Goal: Information Seeking & Learning: Learn about a topic

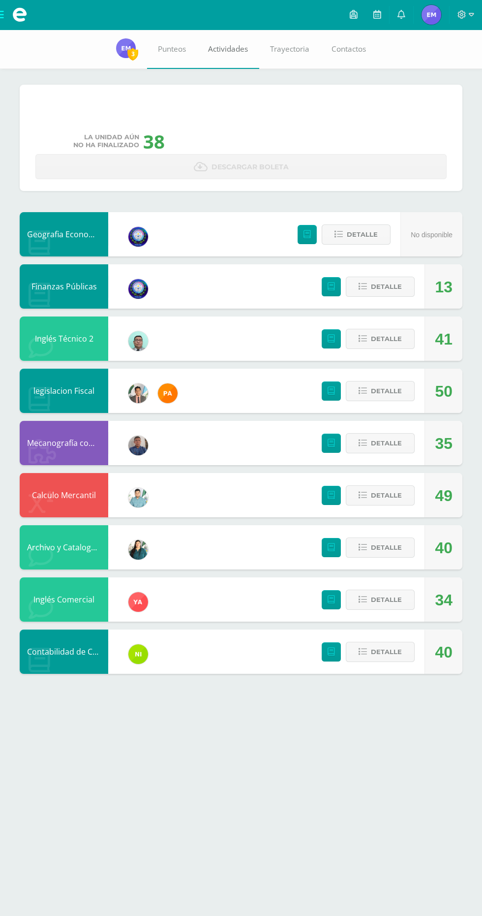
click at [234, 58] on link "Actividades" at bounding box center [228, 49] width 62 height 39
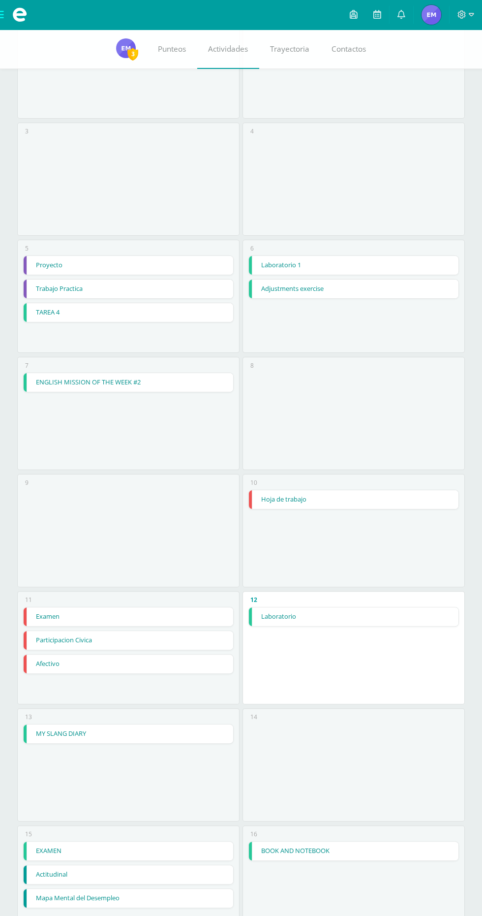
scroll to position [282, 0]
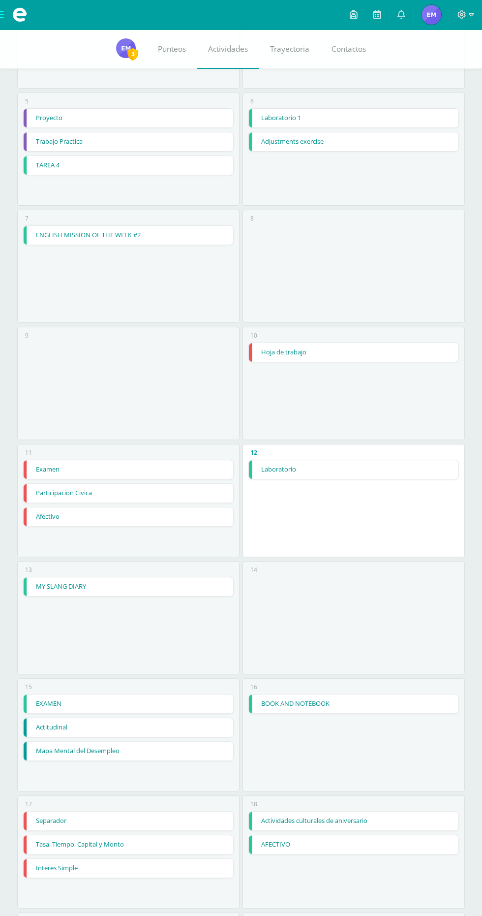
click at [406, 466] on link "Laboratorio" at bounding box center [353, 469] width 209 height 19
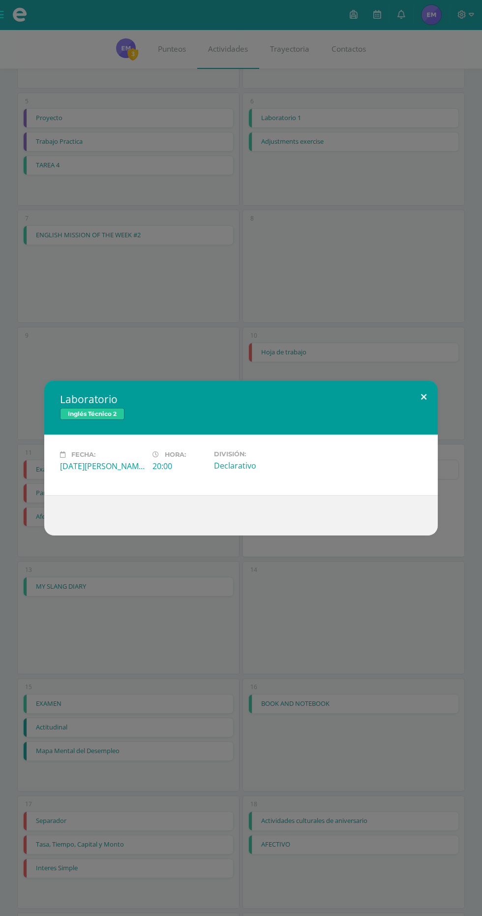
click at [424, 397] on button at bounding box center [424, 396] width 28 height 33
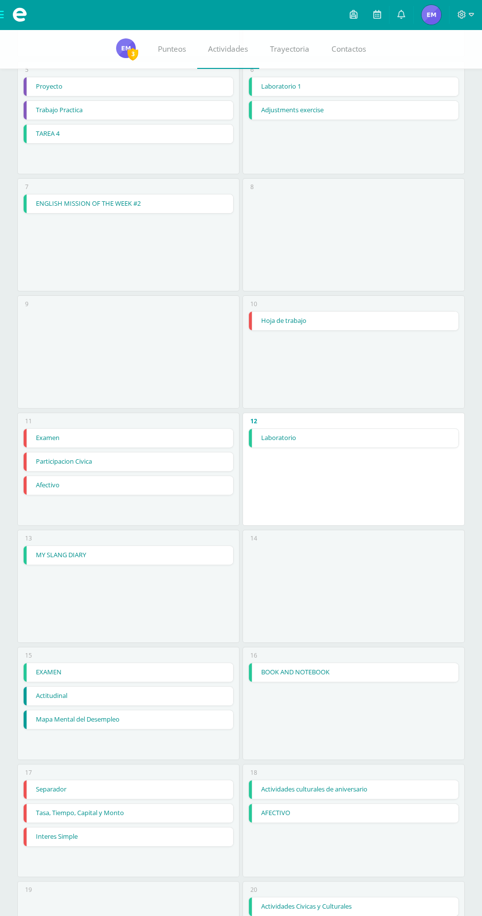
scroll to position [314, 0]
click at [199, 549] on link "MY SLANG DIARY" at bounding box center [128, 555] width 209 height 19
